Goal: Task Accomplishment & Management: Manage account settings

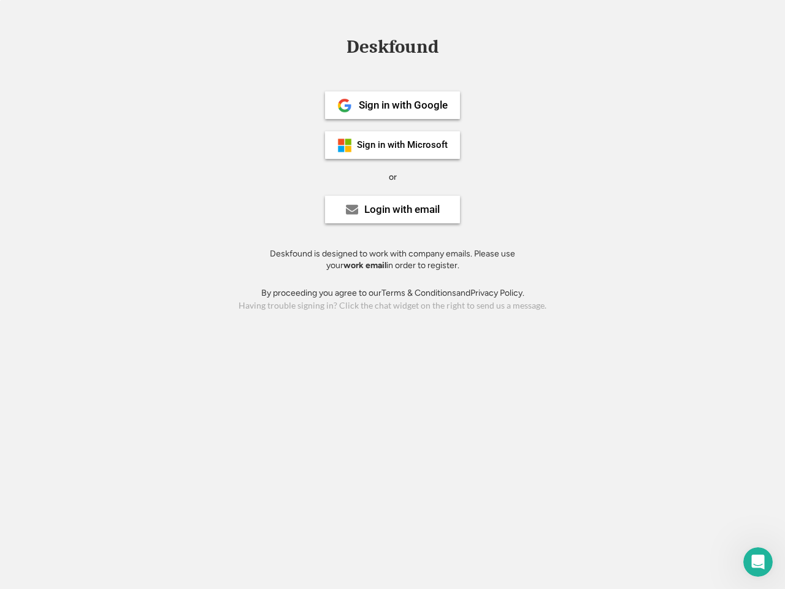
click at [393, 175] on div "or" at bounding box center [393, 177] width 8 height 12
click at [393, 49] on div "Deskfound" at bounding box center [393, 46] width 104 height 19
click at [336, 46] on div "Deskfound" at bounding box center [392, 48] width 785 height 23
click at [393, 49] on div "Deskfound" at bounding box center [393, 46] width 104 height 19
click at [393, 177] on div "or" at bounding box center [393, 177] width 8 height 12
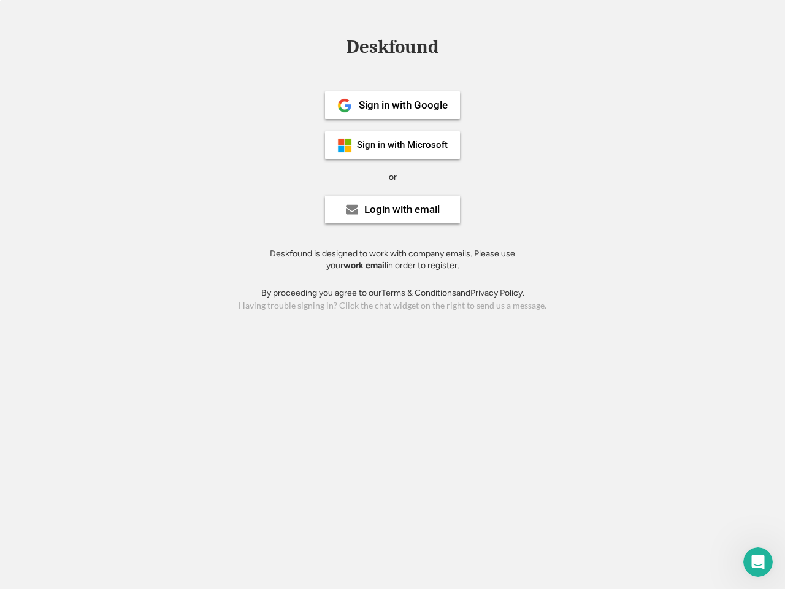
click at [393, 105] on div "Sign in with Google" at bounding box center [403, 105] width 89 height 10
click at [403, 105] on div "Sign in with Google" at bounding box center [403, 105] width 89 height 10
click at [345, 106] on img at bounding box center [344, 105] width 15 height 15
click at [393, 145] on div "Sign in with Microsoft" at bounding box center [402, 145] width 91 height 9
click at [403, 145] on div "Sign in with Microsoft" at bounding box center [402, 145] width 91 height 9
